Goal: Book appointment/travel/reservation

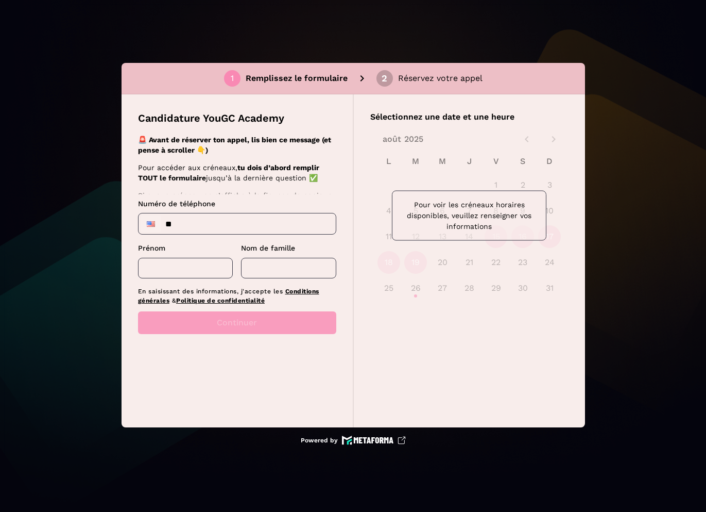
click at [247, 220] on input "**" at bounding box center [237, 223] width 197 height 21
type input "**********"
click at [215, 263] on input "text" at bounding box center [185, 268] width 95 height 21
type input "********"
click at [275, 270] on input "text" at bounding box center [288, 268] width 95 height 21
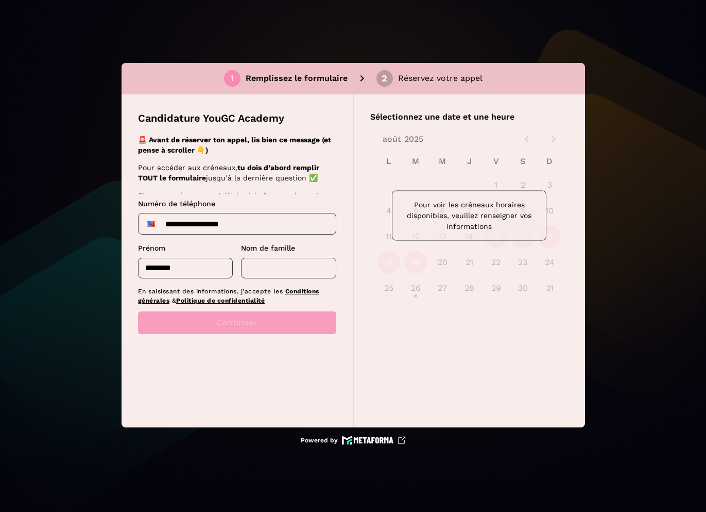
type input "******"
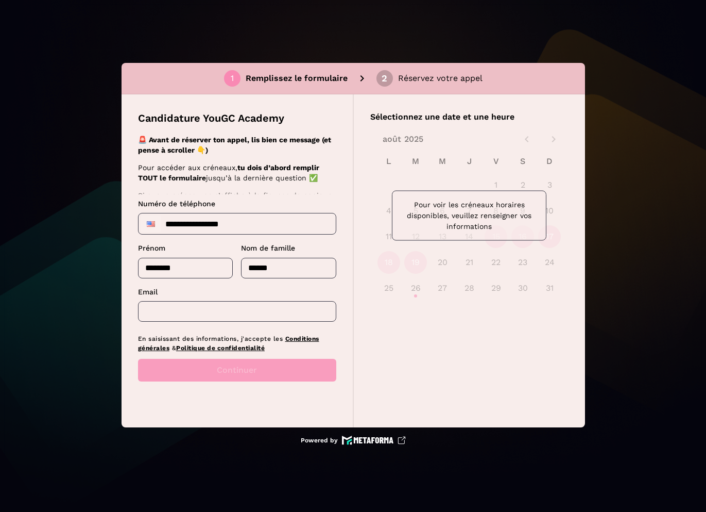
click at [255, 311] on input "text" at bounding box center [237, 311] width 198 height 21
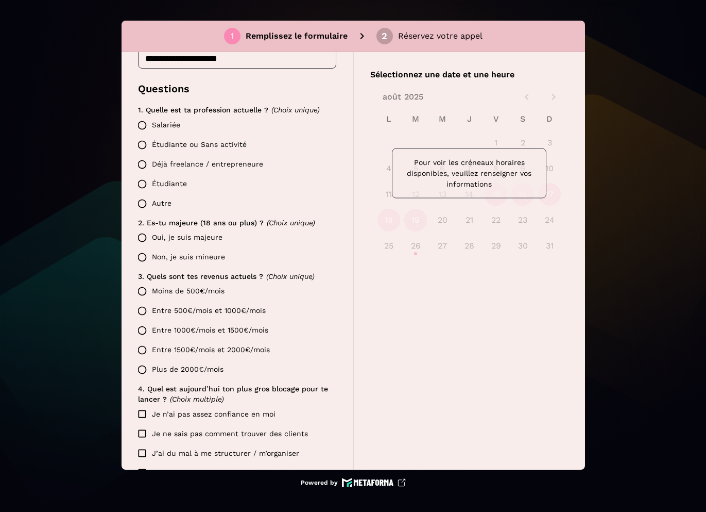
scroll to position [176, 0]
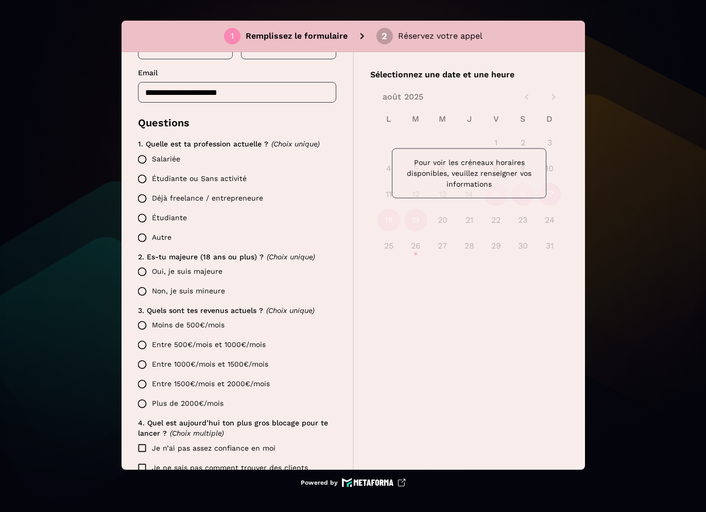
click at [215, 91] on input "**********" at bounding box center [237, 92] width 198 height 21
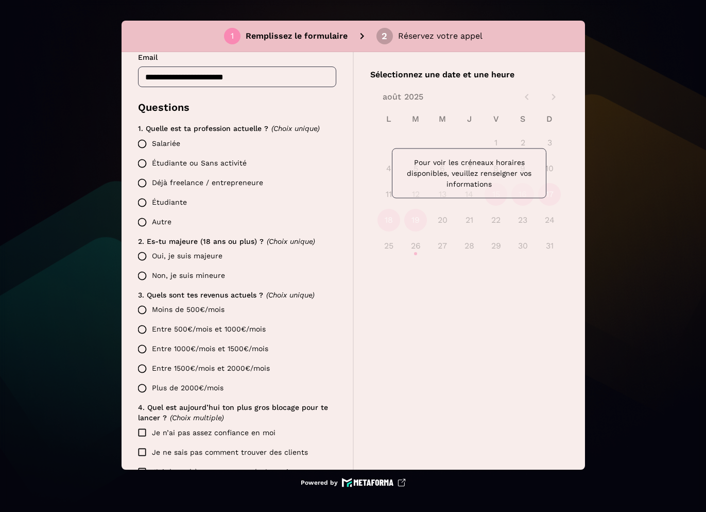
type input "**********"
click at [164, 141] on label "Salariée" at bounding box center [234, 144] width 204 height 20
click at [173, 255] on label "Oui, je suis majeure" at bounding box center [234, 256] width 204 height 20
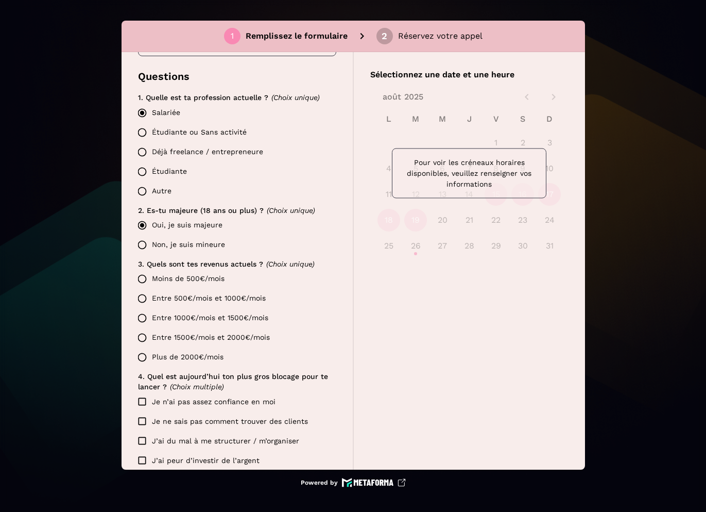
scroll to position [247, 0]
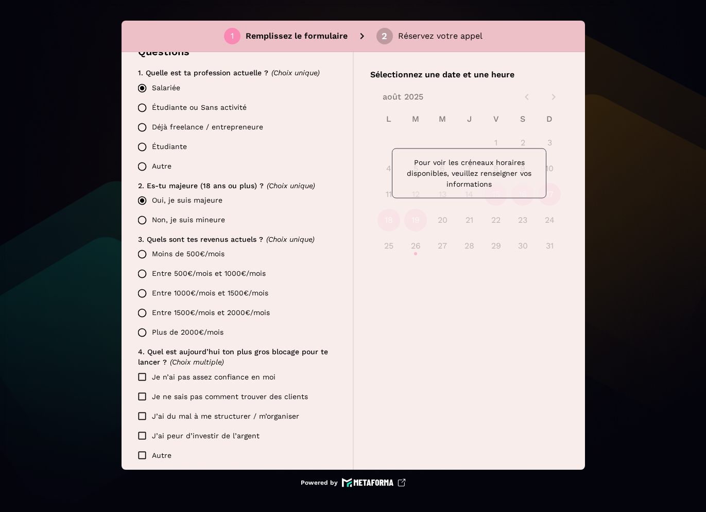
click at [173, 255] on label "Moins de 500€/mois" at bounding box center [234, 254] width 204 height 20
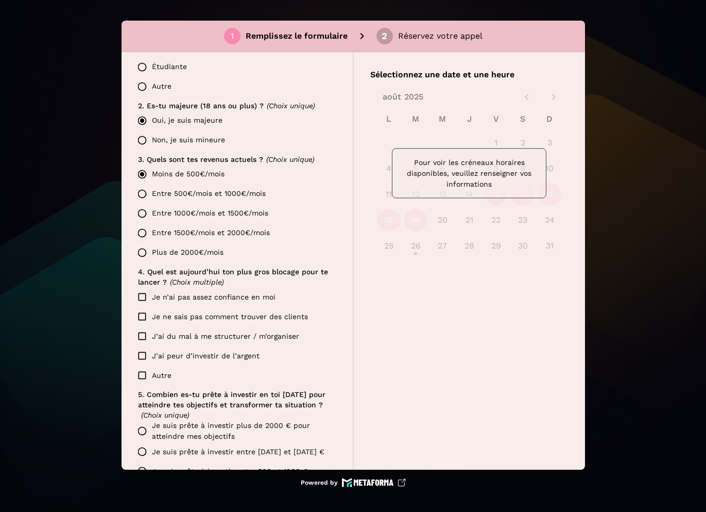
scroll to position [330, 0]
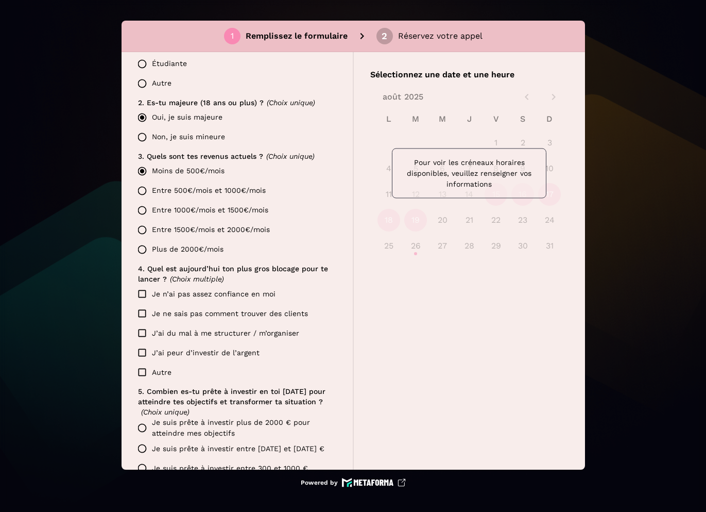
click at [174, 292] on label "Je n’ai pas assez confiance en moi" at bounding box center [229, 294] width 194 height 20
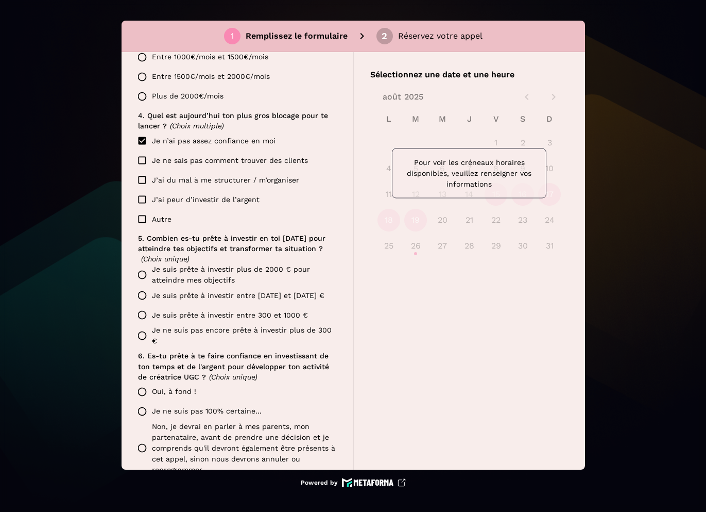
scroll to position [486, 0]
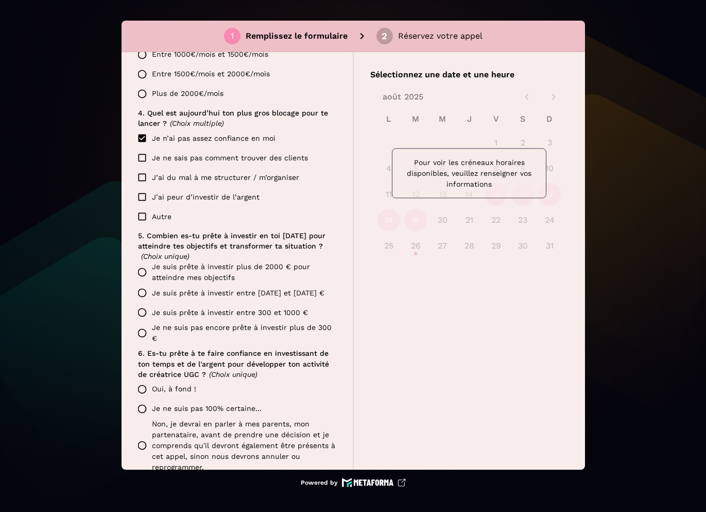
click at [187, 276] on label "Je suis prête à investir plus de 2000 € pour atteindre mes objectifs" at bounding box center [234, 272] width 204 height 22
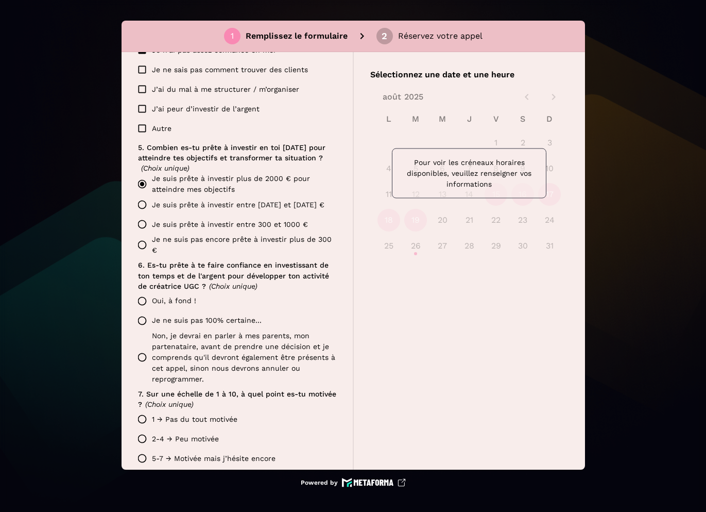
scroll to position [577, 0]
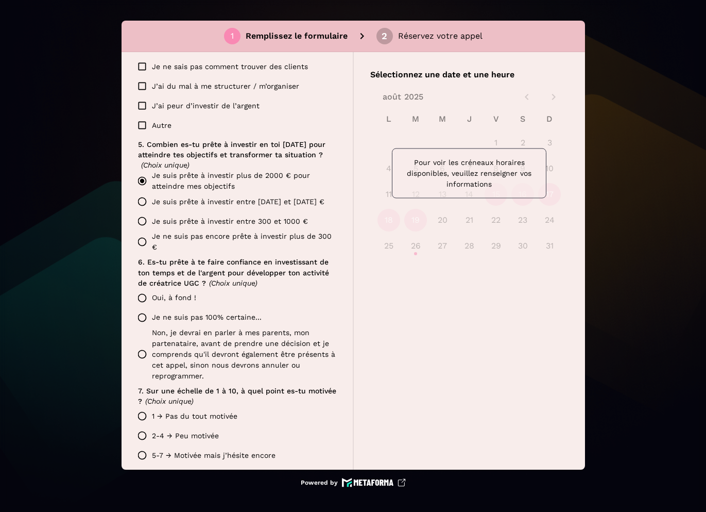
click at [178, 295] on label "Oui, à fond !" at bounding box center [234, 298] width 204 height 20
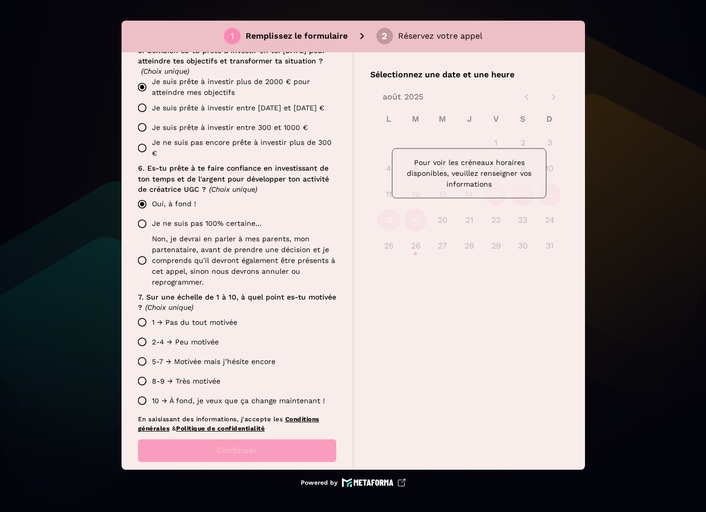
scroll to position [674, 0]
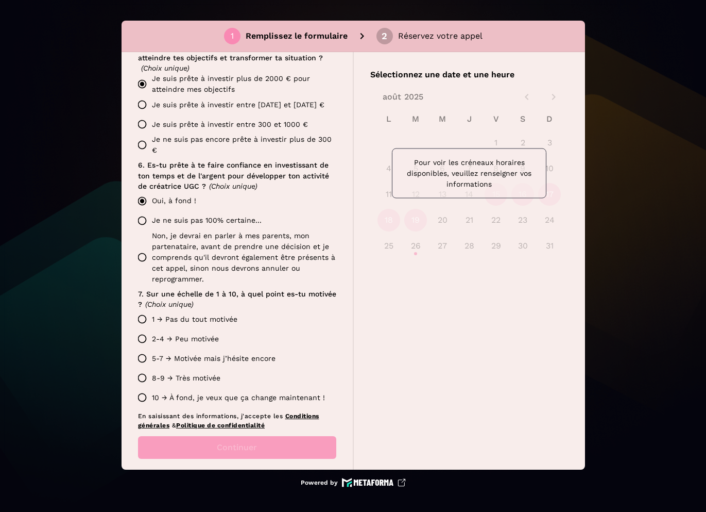
click at [172, 395] on label "10 → À fond, je veux que ça change maintenant !" at bounding box center [234, 397] width 204 height 20
click at [202, 452] on button "Continuer" at bounding box center [237, 447] width 198 height 23
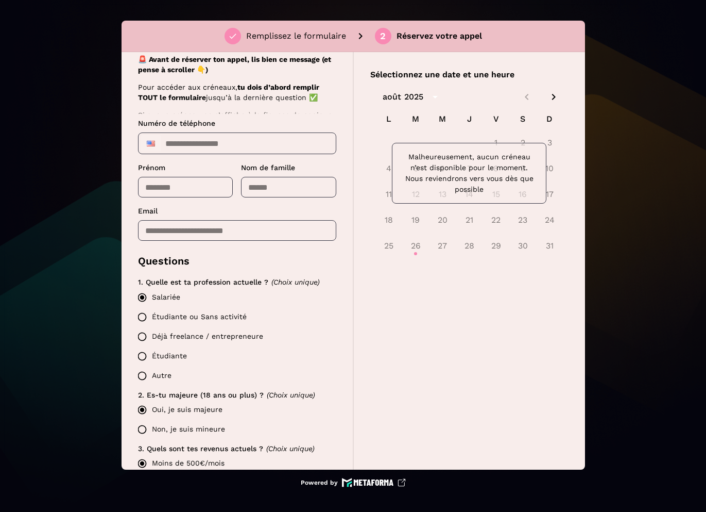
scroll to position [0, 0]
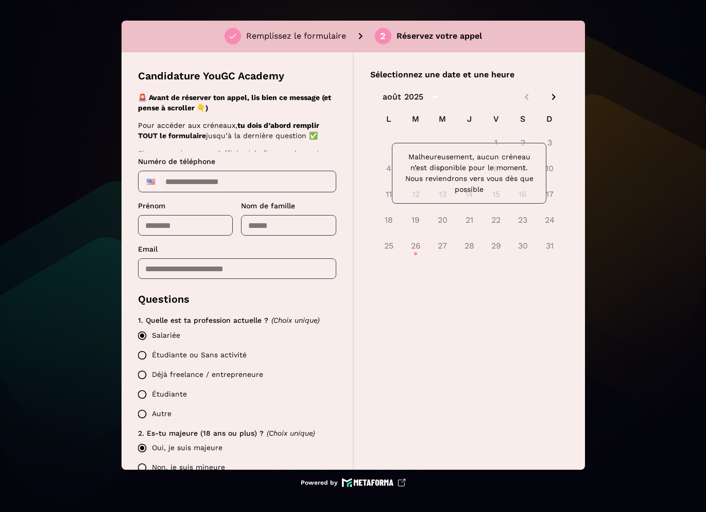
click at [552, 99] on icon "Next month" at bounding box center [554, 97] width 12 height 12
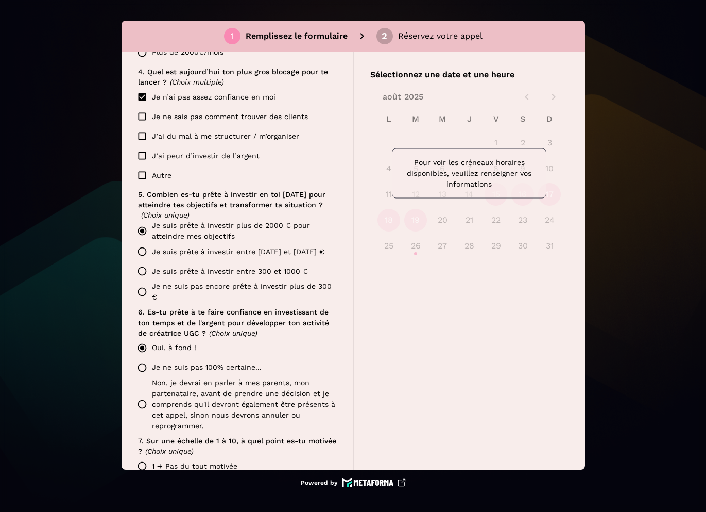
scroll to position [688, 0]
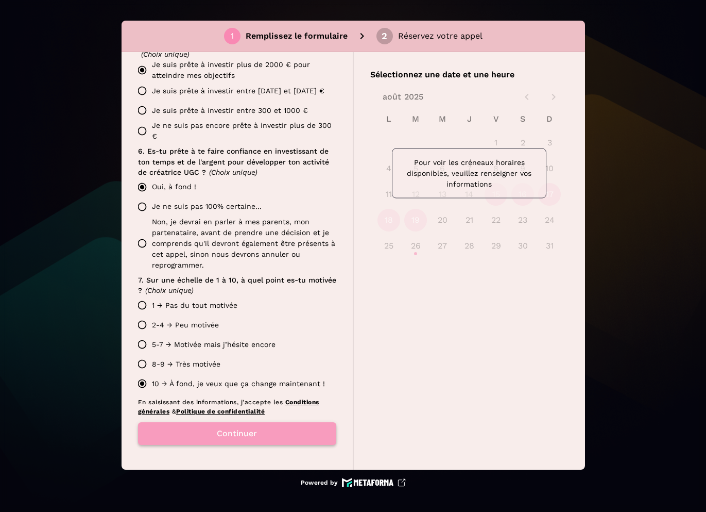
click at [257, 431] on button "Continuer" at bounding box center [237, 433] width 198 height 23
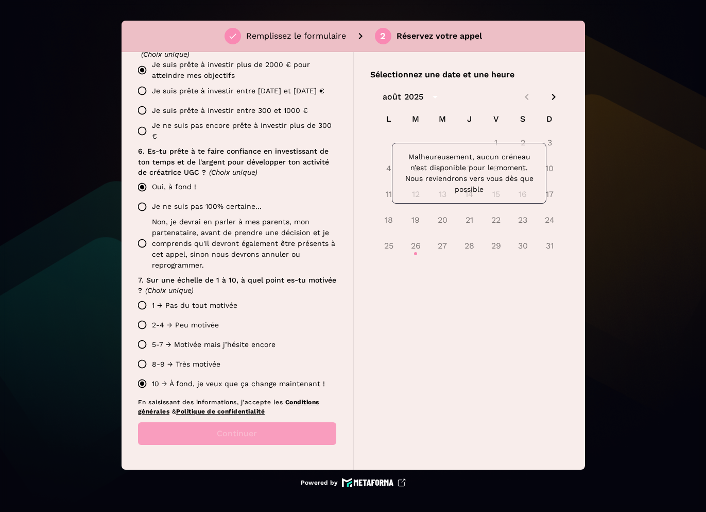
click at [553, 99] on icon "Next month" at bounding box center [554, 97] width 4 height 6
click at [553, 98] on icon "Next month" at bounding box center [554, 97] width 4 height 6
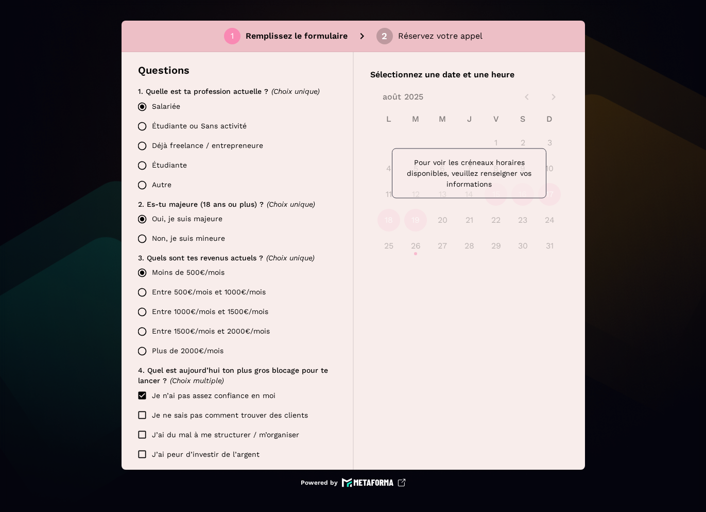
scroll to position [239, 0]
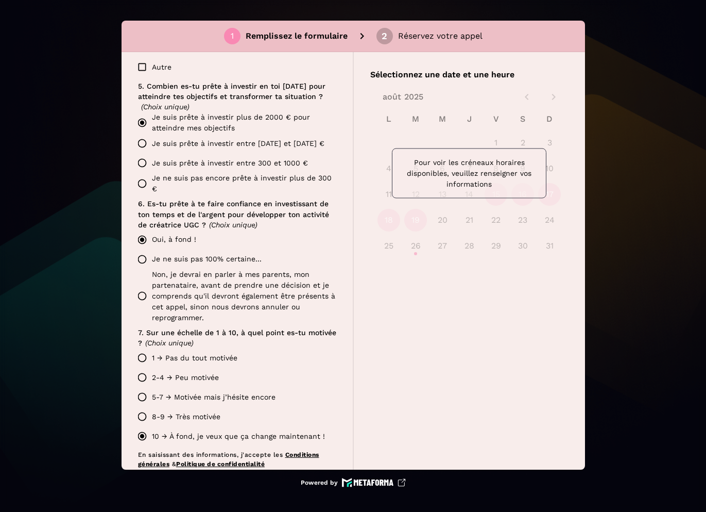
scroll to position [688, 0]
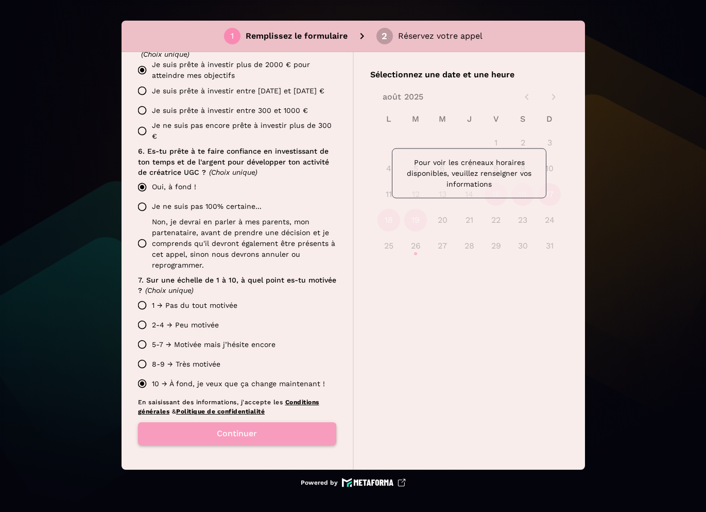
click at [239, 429] on button "Continuer" at bounding box center [237, 433] width 198 height 23
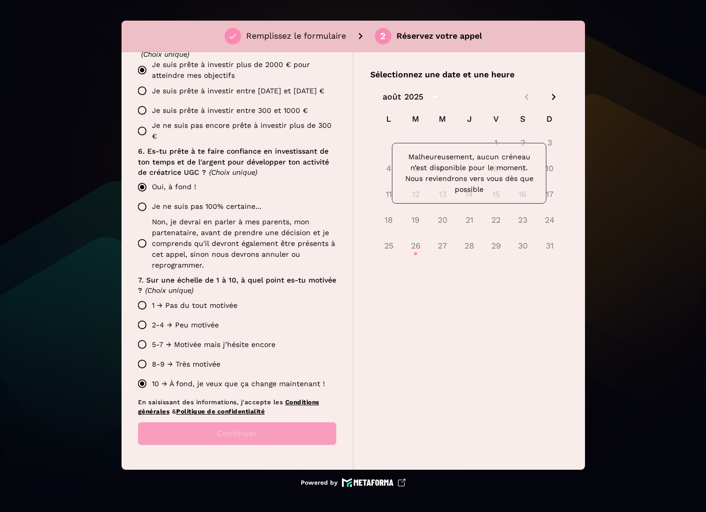
click at [556, 100] on icon "Next month" at bounding box center [554, 97] width 12 height 12
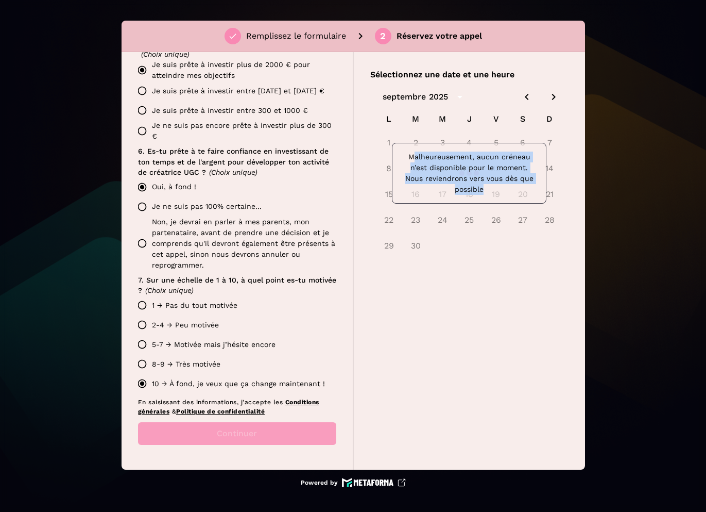
drag, startPoint x: 493, startPoint y: 195, endPoint x: 416, endPoint y: 153, distance: 87.6
click at [416, 153] on div "Malheureusement, aucun créneau n’est disponible pour le moment. Nous reviendron…" at bounding box center [469, 173] width 155 height 61
click at [416, 153] on p "Malheureusement, aucun créneau n’est disponible pour le moment. Nous reviendron…" at bounding box center [469, 172] width 137 height 43
drag, startPoint x: 409, startPoint y: 153, endPoint x: 512, endPoint y: 201, distance: 114.3
click at [512, 201] on div "Malheureusement, aucun créneau n’est disponible pour le moment. Nous reviendron…" at bounding box center [469, 173] width 155 height 61
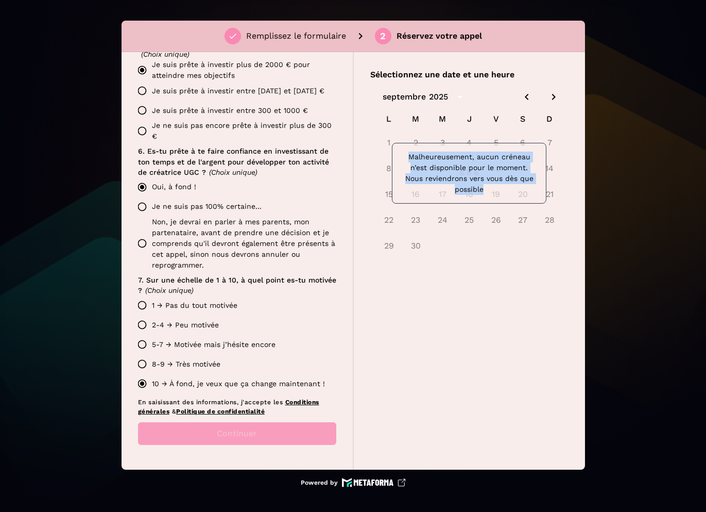
click at [507, 118] on div at bounding box center [469, 173] width 198 height 184
